Goal: Communication & Community: Answer question/provide support

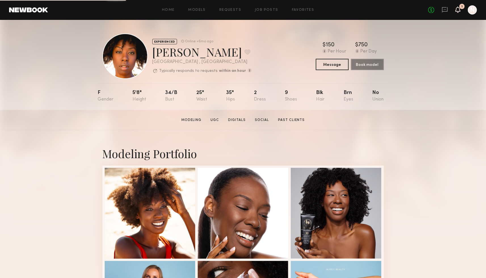
click at [458, 9] on icon at bounding box center [457, 9] width 5 height 4
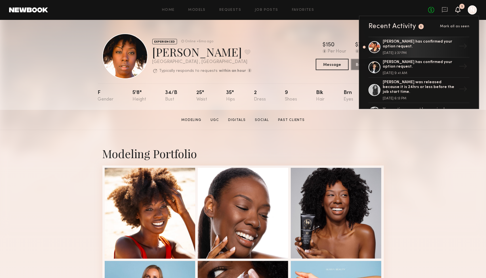
click at [34, 11] on link at bounding box center [28, 9] width 39 height 5
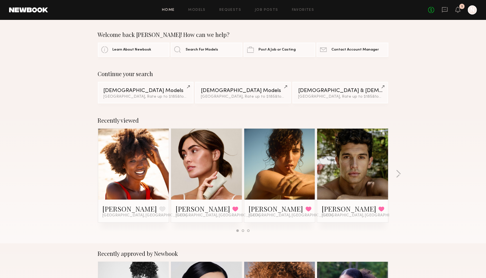
click at [27, 9] on link at bounding box center [28, 9] width 39 height 5
click at [445, 9] on icon at bounding box center [444, 9] width 2 height 1
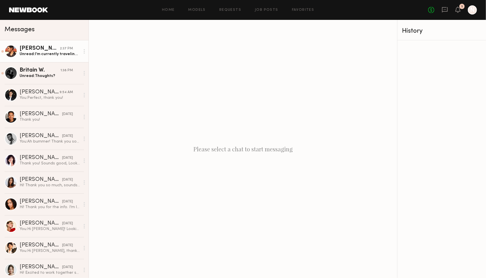
click at [45, 55] on div "Unread: I’m currently traveling back to the states and I won’t arrive until ton…" at bounding box center [50, 53] width 60 height 5
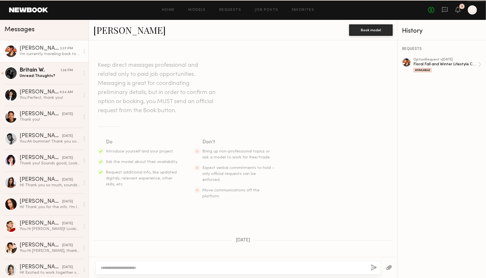
scroll to position [375, 0]
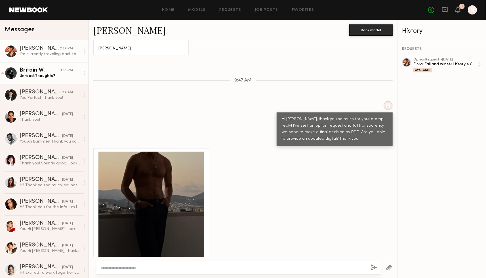
click at [35, 72] on div "Britain W." at bounding box center [40, 70] width 41 height 6
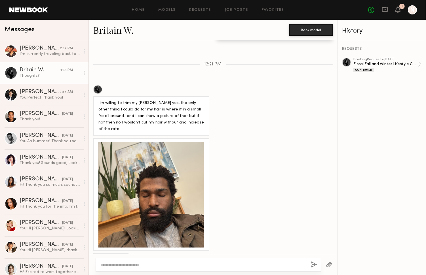
scroll to position [647, 0]
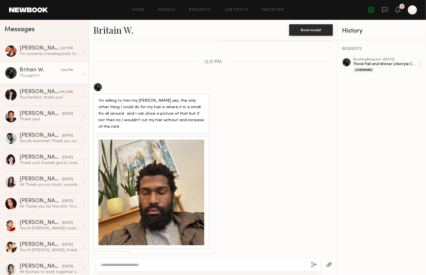
click at [151, 213] on textarea at bounding box center [203, 265] width 206 height 6
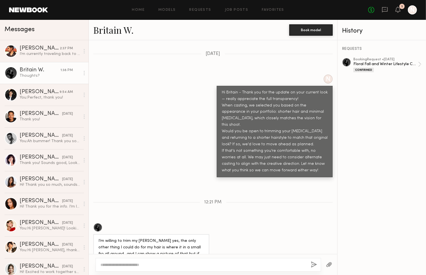
scroll to position [505, 0]
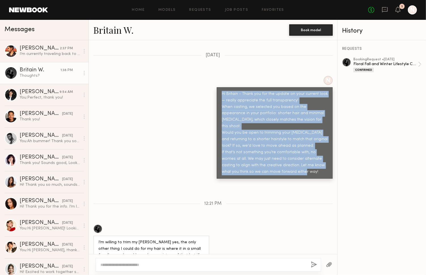
drag, startPoint x: 222, startPoint y: 92, endPoint x: 308, endPoint y: 161, distance: 110.3
click at [308, 161] on div "Hi Britain - Thank you for the update on your current look — really appreciate …" at bounding box center [275, 133] width 106 height 84
copy div "Hi Britain - Thank you for the update on your current look — really appreciate …"
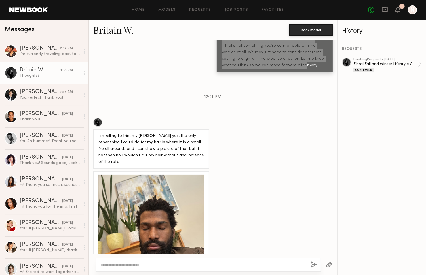
scroll to position [616, 0]
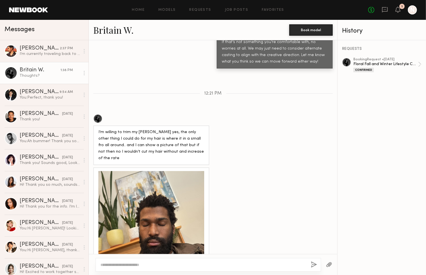
click at [164, 213] on div at bounding box center [151, 224] width 106 height 106
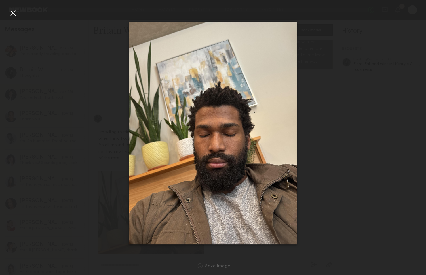
click at [13, 12] on div at bounding box center [13, 13] width 9 height 9
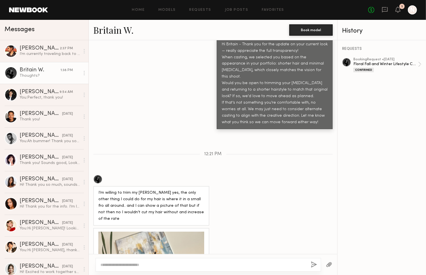
scroll to position [647, 0]
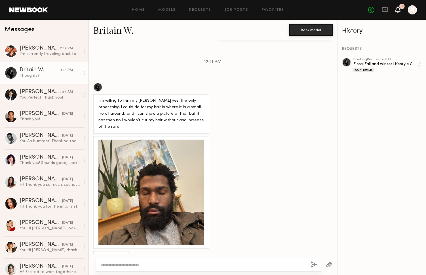
click at [396, 11] on icon at bounding box center [398, 9] width 5 height 4
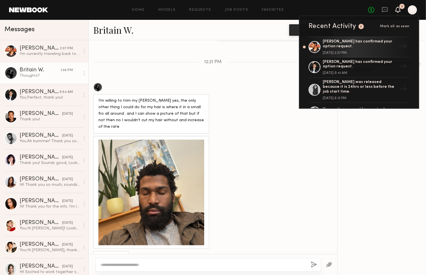
click at [401, 25] on span "Mark all as seen" at bounding box center [394, 26] width 29 height 3
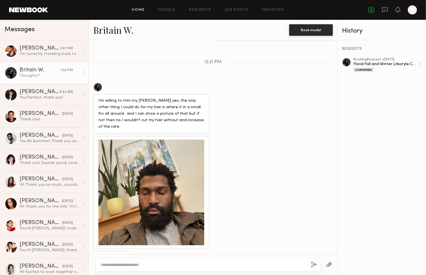
click at [140, 12] on link "Home" at bounding box center [138, 10] width 13 height 4
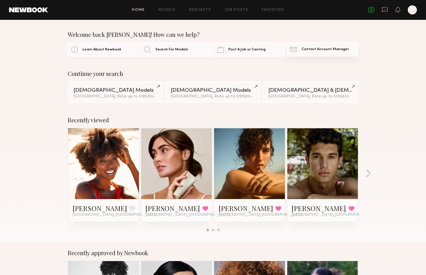
click at [315, 52] on link "Contact Newbook Contact Account Manager" at bounding box center [322, 49] width 71 height 14
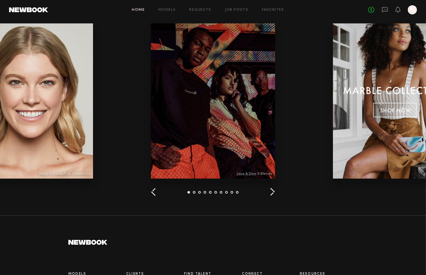
scroll to position [758, 0]
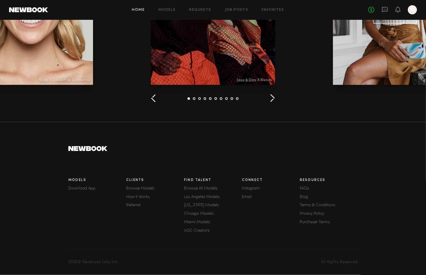
click at [311, 213] on link "Purchaser Terms" at bounding box center [329, 223] width 58 height 4
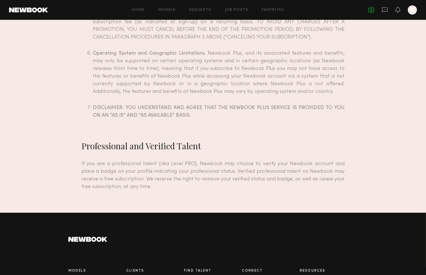
scroll to position [3604, 0]
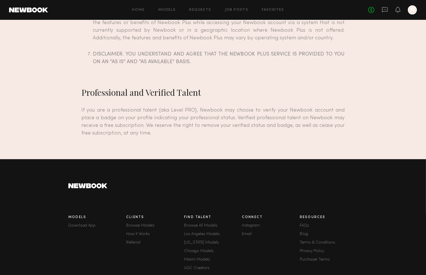
click at [305, 213] on link "FAQs" at bounding box center [329, 226] width 58 height 4
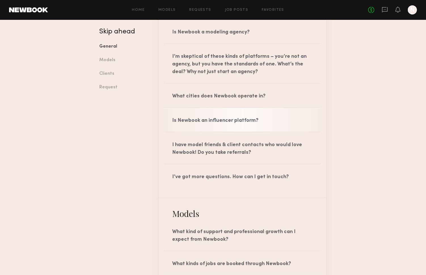
scroll to position [148, 0]
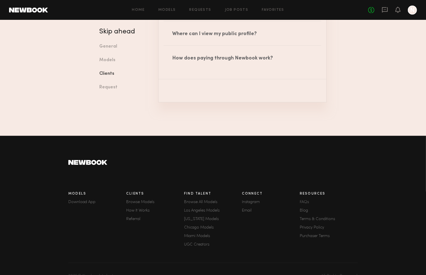
scroll to position [972, 0]
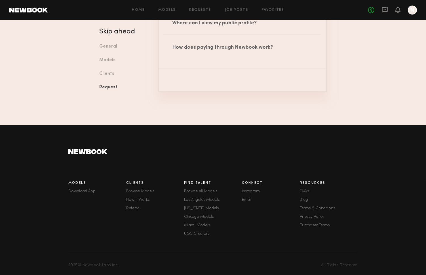
click at [305, 190] on link "FAQs" at bounding box center [329, 192] width 58 height 4
click at [321, 207] on link "Terms & Conditions" at bounding box center [329, 209] width 58 height 4
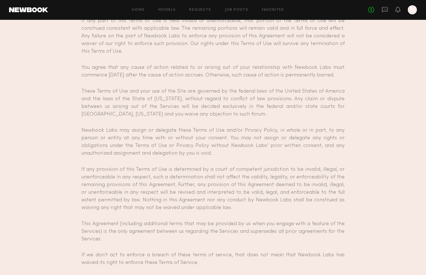
scroll to position [4816, 0]
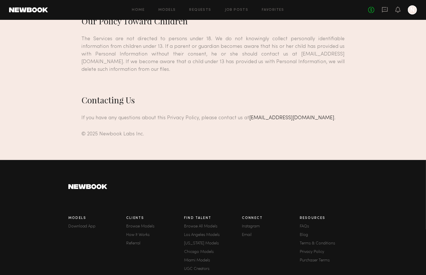
scroll to position [2076, 0]
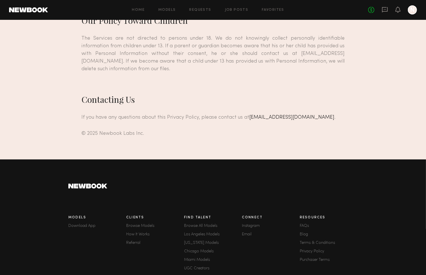
click at [311, 213] on link "Purchaser Terms" at bounding box center [329, 260] width 58 height 4
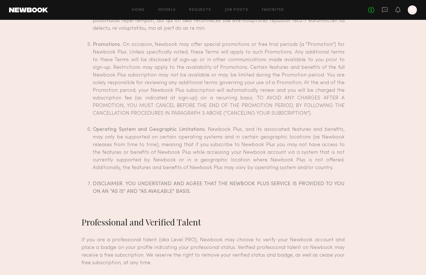
scroll to position [3604, 0]
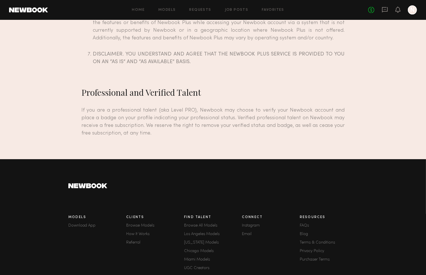
click at [305, 213] on link "FAQs" at bounding box center [329, 226] width 58 height 4
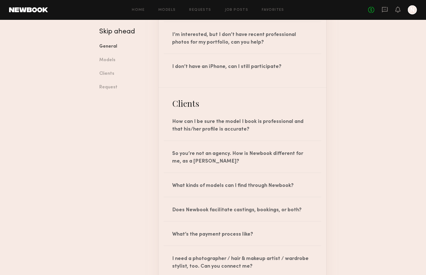
scroll to position [593, 0]
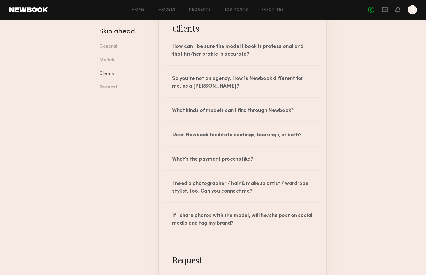
scroll to position [618, 0]
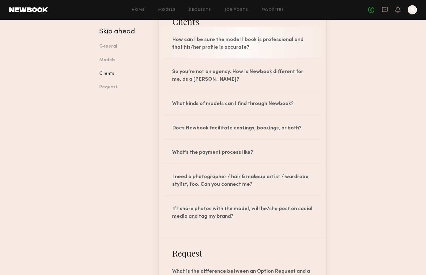
click at [214, 43] on div "How can I be sure the model I book is professional and that his/her profile is …" at bounding box center [242, 42] width 168 height 31
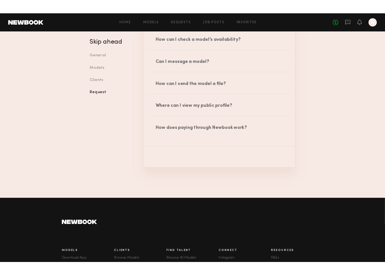
scroll to position [1041, 0]
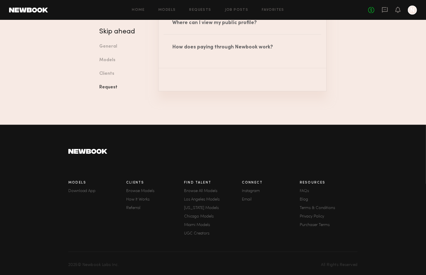
click at [304, 189] on link "FAQs" at bounding box center [329, 191] width 58 height 4
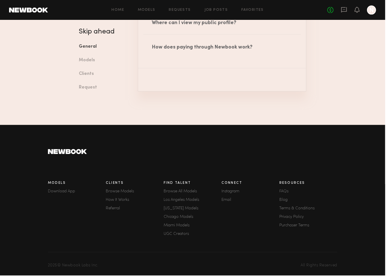
scroll to position [1040, 0]
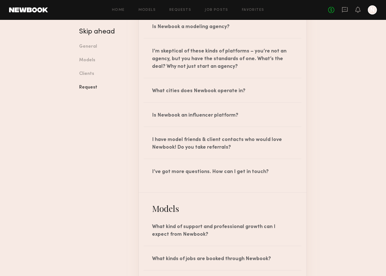
scroll to position [4, 0]
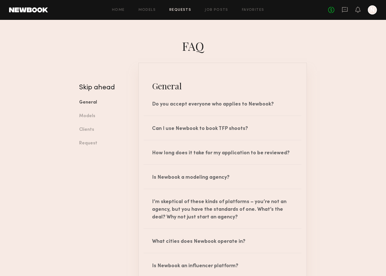
click at [180, 10] on link "Requests" at bounding box center [180, 10] width 22 height 4
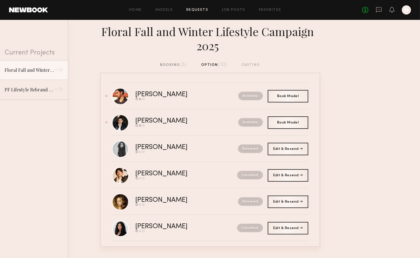
click at [175, 66] on div "booking (5)" at bounding box center [173, 65] width 27 height 6
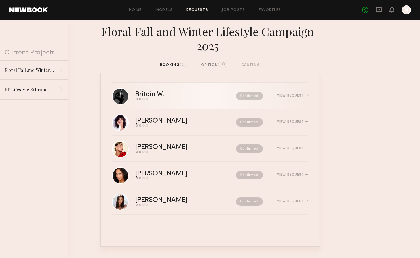
click at [145, 92] on div "Britain W." at bounding box center [168, 94] width 65 height 7
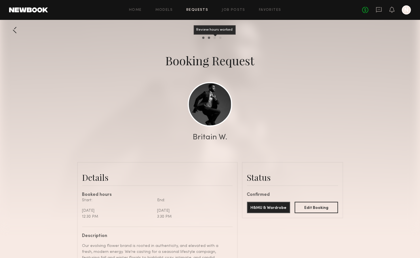
click at [214, 38] on div "Review hours worked" at bounding box center [215, 38] width 2 height 2
click at [203, 39] on div "Send request" at bounding box center [203, 38] width 2 height 2
click at [17, 29] on div at bounding box center [14, 29] width 11 height 11
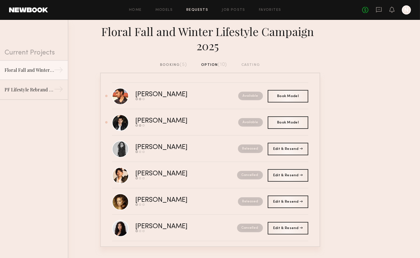
click at [172, 65] on div "booking (5)" at bounding box center [173, 65] width 27 height 6
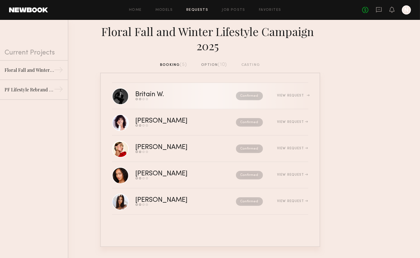
click at [148, 93] on div "Britain W." at bounding box center [168, 94] width 65 height 7
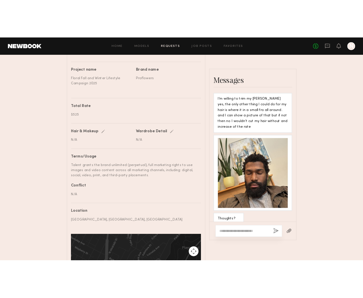
scroll to position [272, 0]
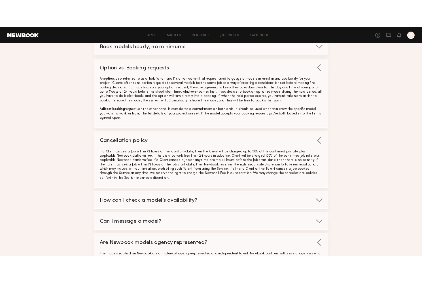
scroll to position [177, 0]
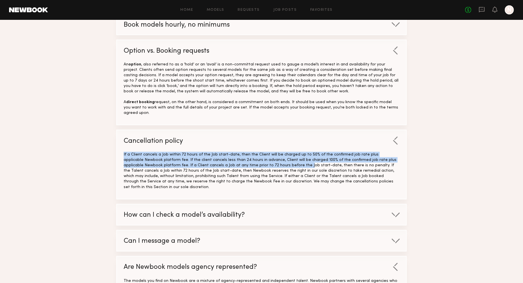
drag, startPoint x: 124, startPoint y: 154, endPoint x: 247, endPoint y: 165, distance: 123.6
click at [247, 165] on div "If a Client cancels a Job within 72 hours of the Job start-date, then the Clien…" at bounding box center [262, 171] width 276 height 38
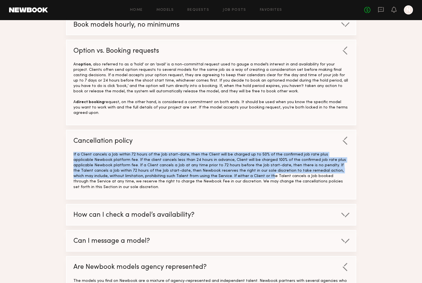
drag, startPoint x: 73, startPoint y: 153, endPoint x: 164, endPoint y: 174, distance: 93.0
click at [164, 174] on div "If a Client cancels a Job within 72 hours of the Job start-date, then the Clien…" at bounding box center [211, 171] width 276 height 38
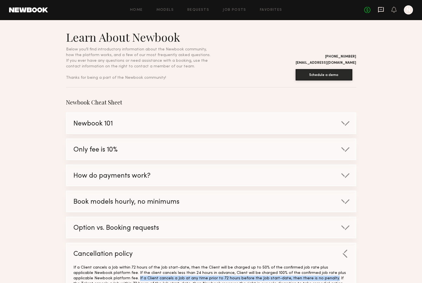
click at [381, 12] on icon at bounding box center [381, 10] width 6 height 6
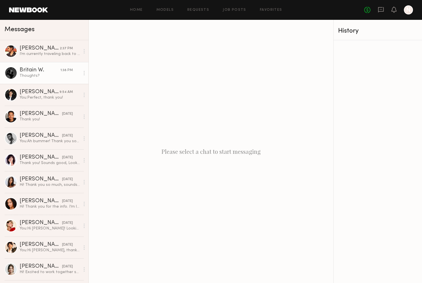
click at [33, 68] on div "Britain W." at bounding box center [40, 70] width 41 height 6
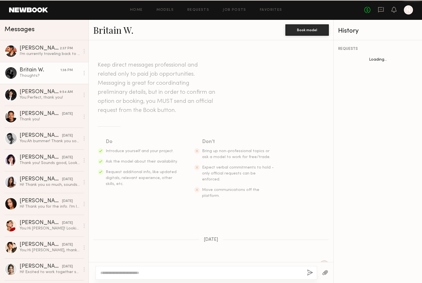
scroll to position [1190, 0]
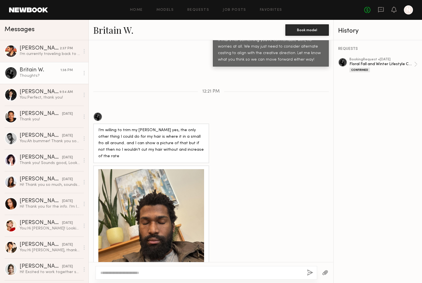
click at [177, 272] on textarea at bounding box center [201, 273] width 202 height 6
paste textarea "**********"
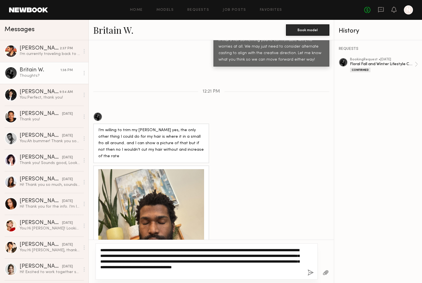
scroll to position [1212, 0]
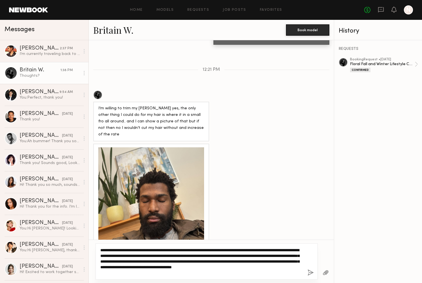
drag, startPoint x: 256, startPoint y: 250, endPoint x: 230, endPoint y: 251, distance: 26.1
click at [230, 251] on textarea "**********" at bounding box center [201, 262] width 203 height 28
drag, startPoint x: 213, startPoint y: 249, endPoint x: 198, endPoint y: 250, distance: 14.8
click at [198, 250] on textarea "**********" at bounding box center [201, 262] width 203 height 28
drag, startPoint x: 221, startPoint y: 250, endPoint x: 179, endPoint y: 251, distance: 41.7
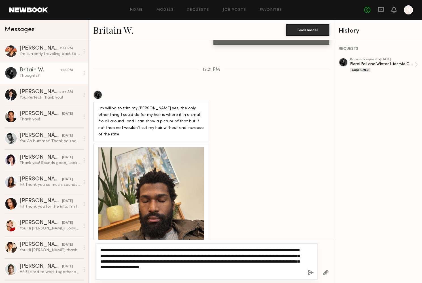
click at [179, 251] on textarea "**********" at bounding box center [201, 262] width 203 height 28
click at [231, 252] on textarea "**********" at bounding box center [201, 262] width 203 height 28
drag, startPoint x: 189, startPoint y: 250, endPoint x: 229, endPoint y: 251, distance: 39.4
click at [229, 251] on textarea "**********" at bounding box center [201, 262] width 203 height 28
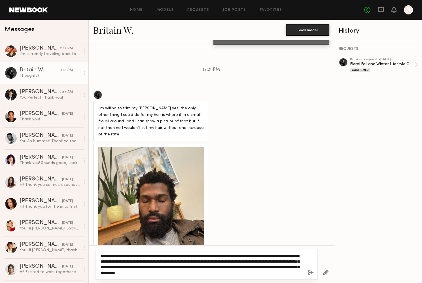
scroll to position [1206, 0]
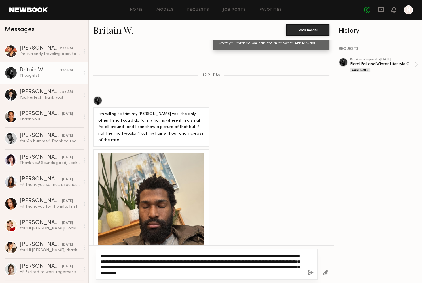
drag, startPoint x: 273, startPoint y: 267, endPoint x: 265, endPoint y: 267, distance: 7.7
click at [265, 267] on textarea "**********" at bounding box center [201, 264] width 203 height 23
click at [255, 272] on textarea "**********" at bounding box center [201, 264] width 203 height 23
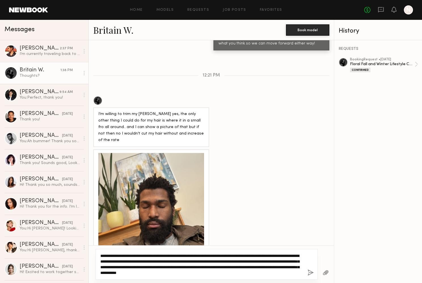
click at [255, 272] on textarea "**********" at bounding box center [201, 264] width 203 height 23
click at [279, 268] on textarea "**********" at bounding box center [201, 264] width 203 height 23
click at [287, 274] on textarea "**********" at bounding box center [201, 264] width 203 height 23
type textarea "**********"
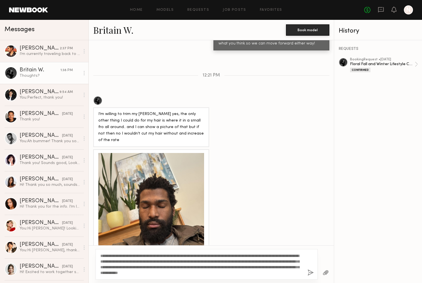
click at [312, 272] on button "button" at bounding box center [311, 273] width 6 height 7
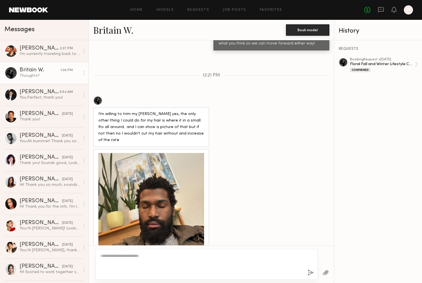
scroll to position [1294, 0]
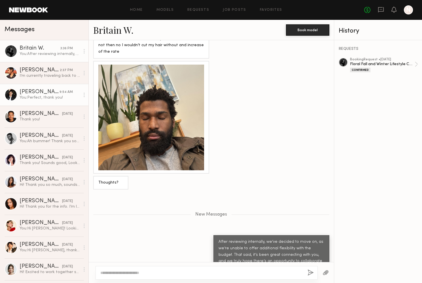
click at [35, 89] on div "Chris O." at bounding box center [40, 92] width 40 height 6
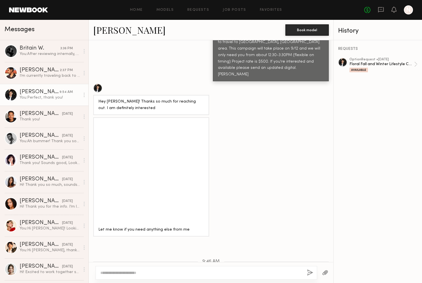
scroll to position [280, 0]
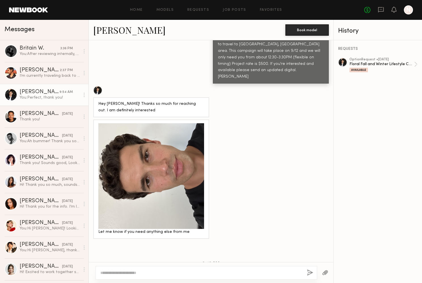
click at [184, 194] on div at bounding box center [151, 176] width 106 height 106
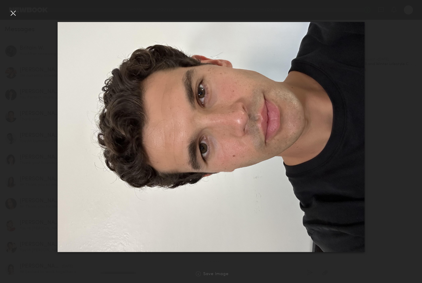
click at [16, 14] on div at bounding box center [13, 13] width 9 height 9
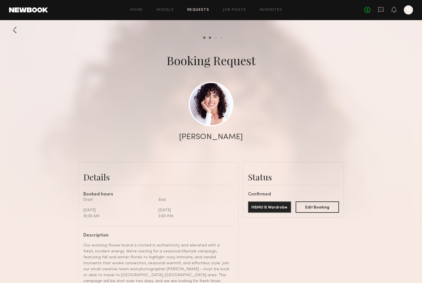
scroll to position [528, 0]
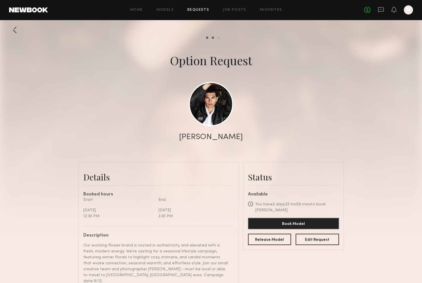
scroll to position [566, 0]
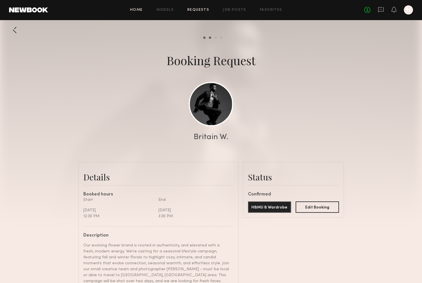
click at [139, 9] on link "Home" at bounding box center [136, 10] width 13 height 4
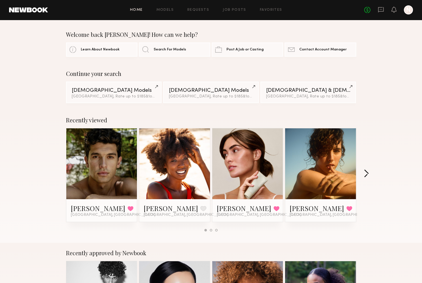
click at [367, 176] on button "button" at bounding box center [366, 174] width 5 height 9
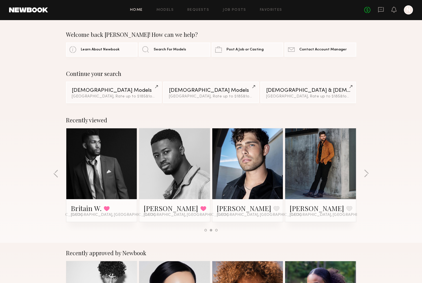
click at [38, 9] on link at bounding box center [28, 9] width 39 height 5
